Goal: Check status: Check status

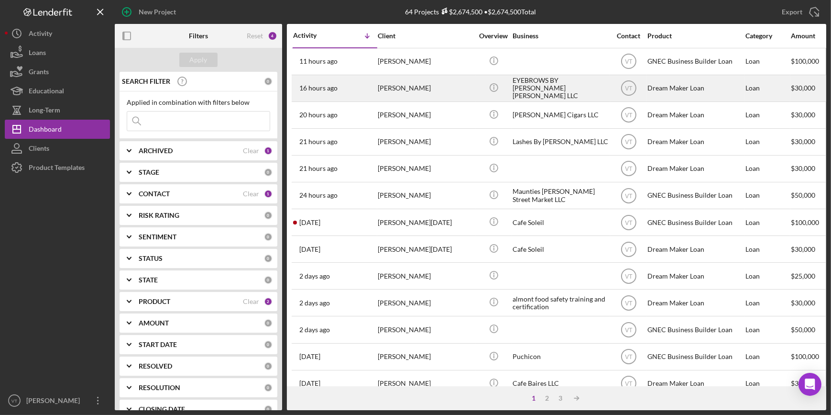
click at [400, 97] on div "[PERSON_NAME]" at bounding box center [426, 88] width 96 height 25
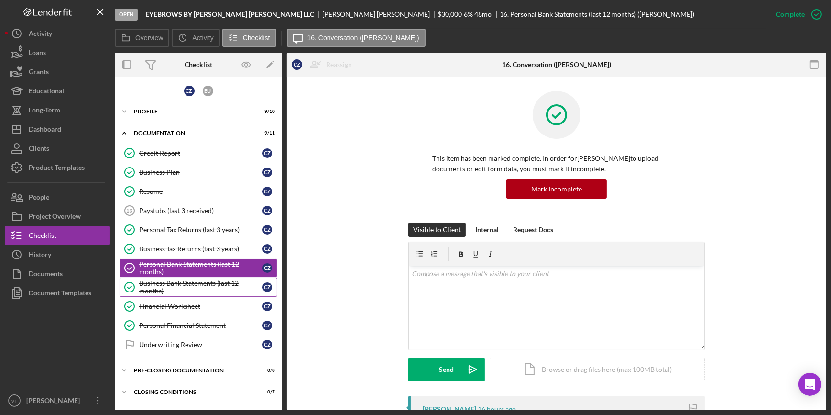
click at [202, 283] on div "Business Bank Statements (last 12 months)" at bounding box center [200, 286] width 123 height 15
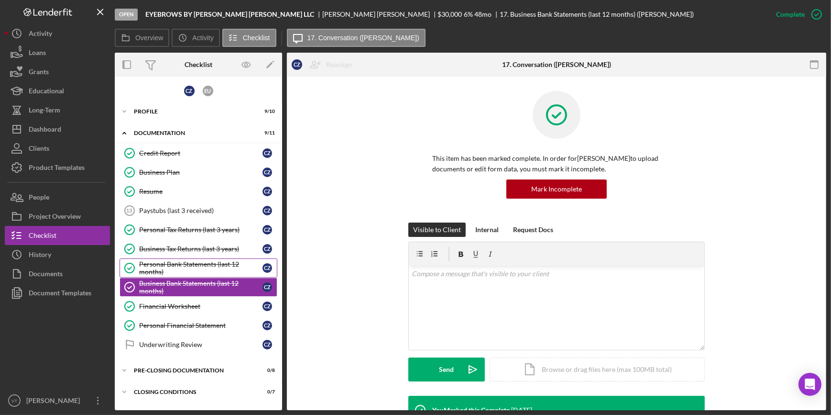
click at [201, 266] on div "Personal Bank Statements (last 12 months)" at bounding box center [200, 267] width 123 height 15
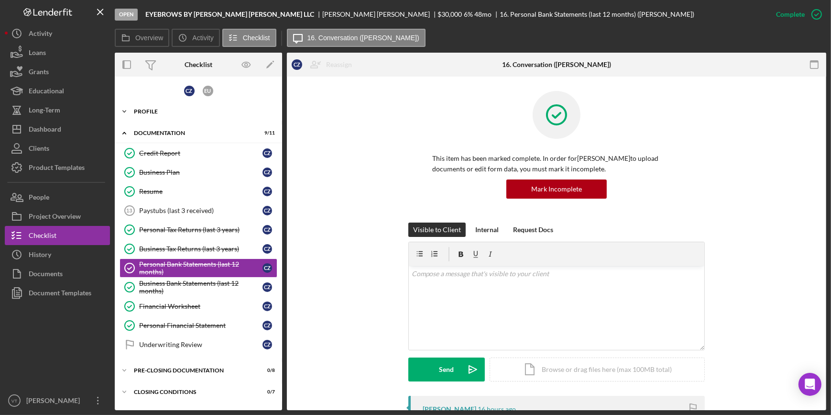
click at [124, 110] on icon "Icon/Expander" at bounding box center [124, 111] width 19 height 19
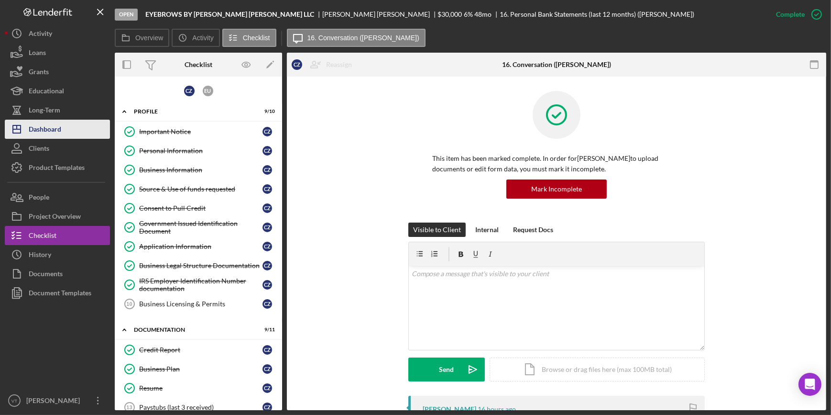
click at [82, 130] on button "Icon/Dashboard Dashboard" at bounding box center [57, 129] width 105 height 19
